Goal: Information Seeking & Learning: Learn about a topic

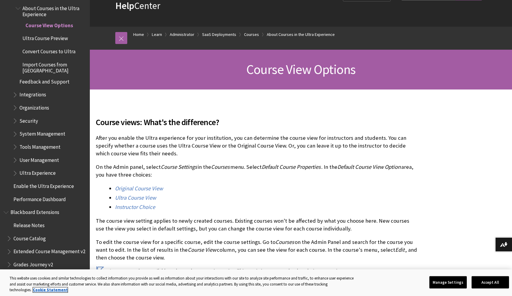
scroll to position [37, 0]
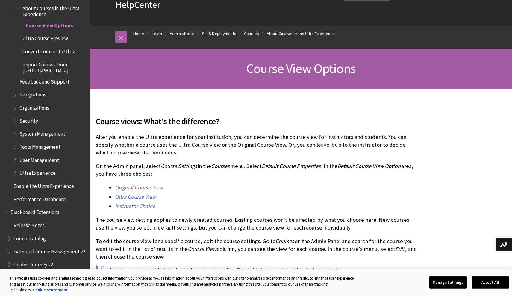
click at [151, 186] on link "Original Course View" at bounding box center [139, 187] width 48 height 7
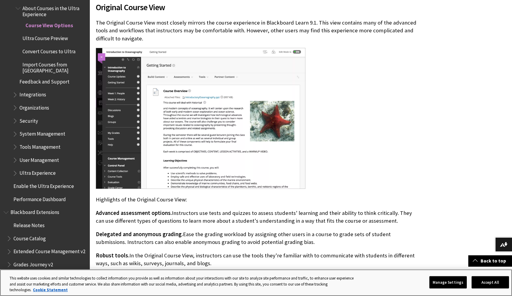
click at [488, 282] on button "Accept All" at bounding box center [490, 282] width 37 height 13
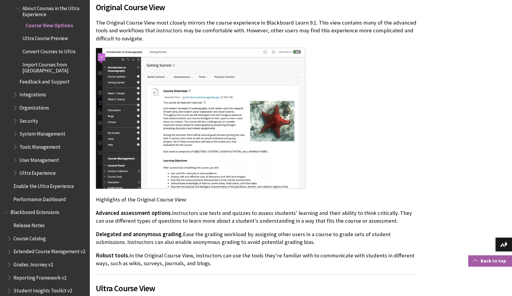
click at [491, 262] on link "Back to top" at bounding box center [491, 261] width 44 height 11
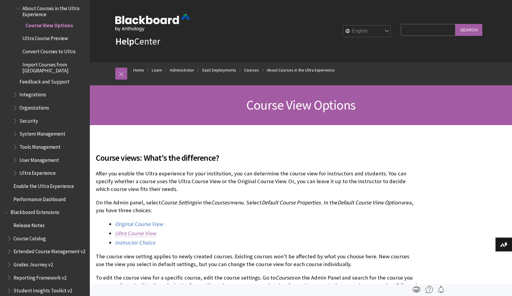
click at [144, 234] on link "Ultra Course View" at bounding box center [135, 233] width 41 height 7
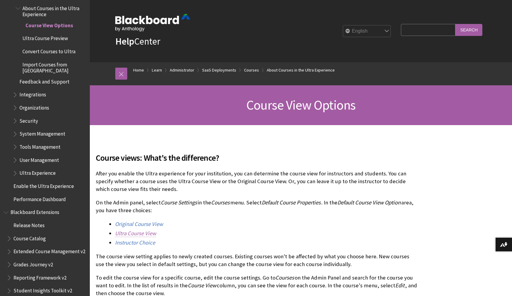
scroll to position [668, 0]
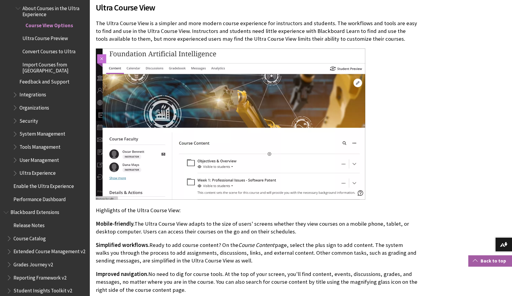
click at [487, 261] on link "Back to top" at bounding box center [491, 261] width 44 height 11
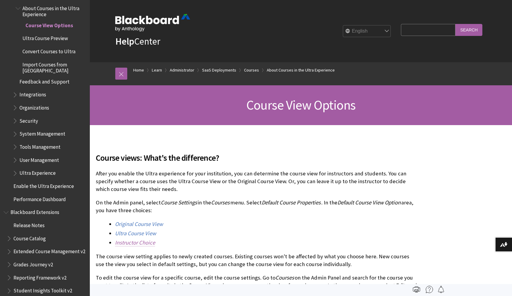
click at [141, 243] on link "Instructor Choice" at bounding box center [135, 242] width 40 height 7
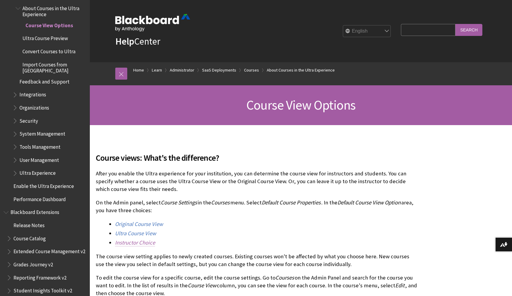
scroll to position [975, 0]
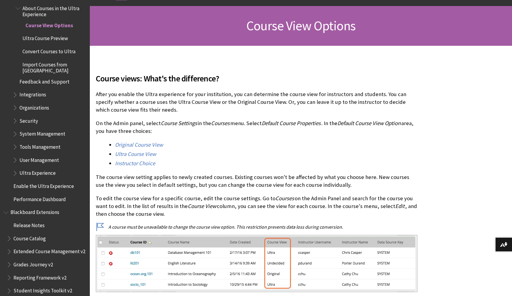
scroll to position [139, 0]
